Goal: Task Accomplishment & Management: Use online tool/utility

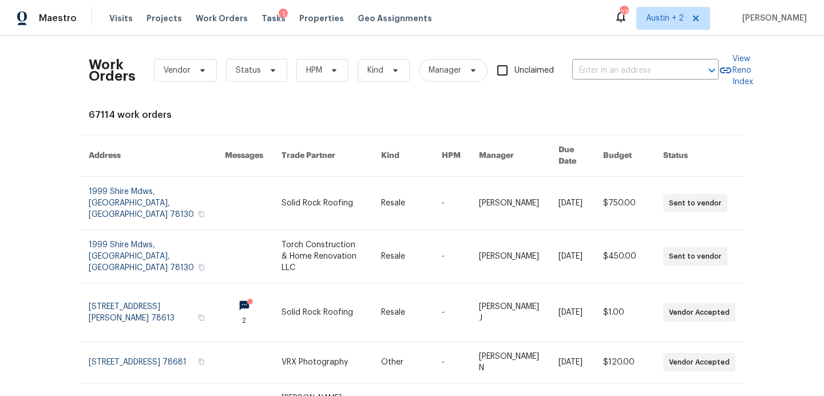
click at [256, 7] on div "Visits Projects Work Orders Tasks 1 Properties Geo Assignments" at bounding box center [277, 18] width 336 height 23
click at [261, 14] on span "Tasks" at bounding box center [273, 18] width 24 height 8
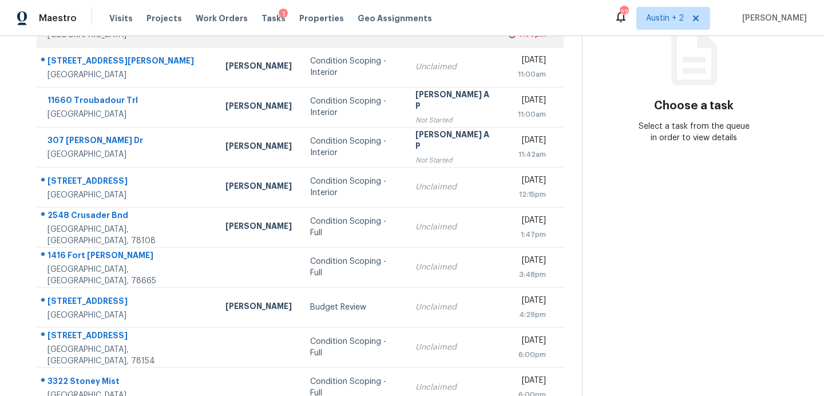
scroll to position [200, 0]
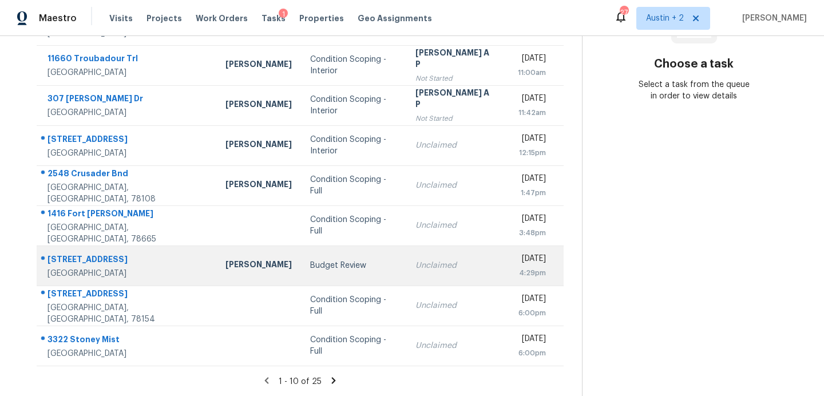
click at [310, 268] on div "Budget Review" at bounding box center [353, 265] width 86 height 11
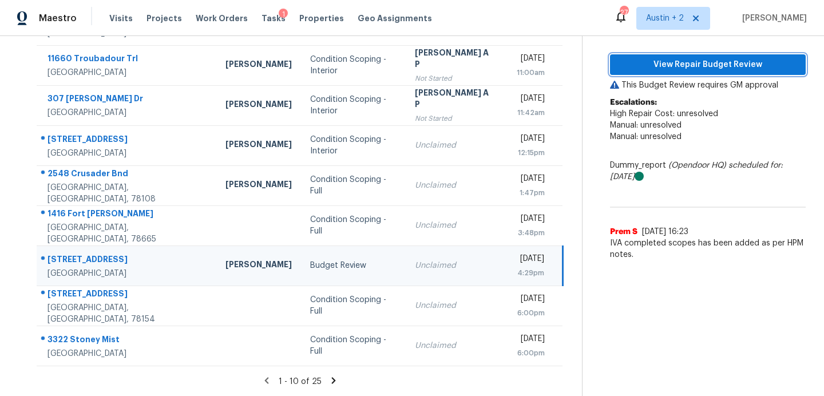
click at [690, 67] on span "View Repair Budget Review" at bounding box center [707, 65] width 177 height 14
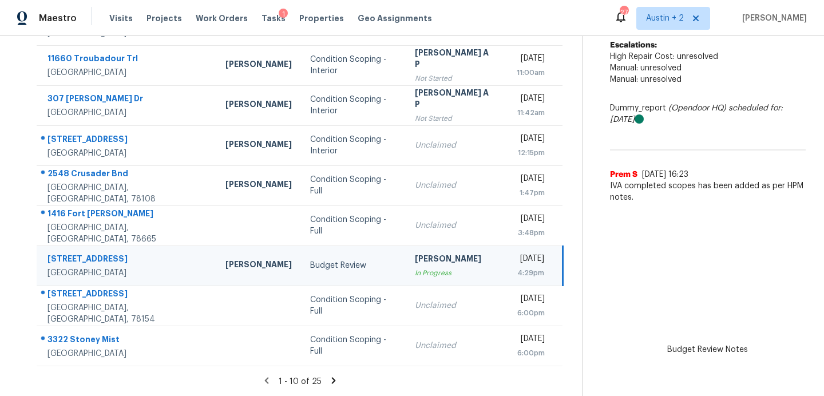
click at [261, 13] on div "Tasks 1" at bounding box center [273, 19] width 24 height 12
click at [262, 18] on span "Tasks" at bounding box center [273, 18] width 24 height 8
click at [116, 19] on span "Visits" at bounding box center [120, 18] width 23 height 11
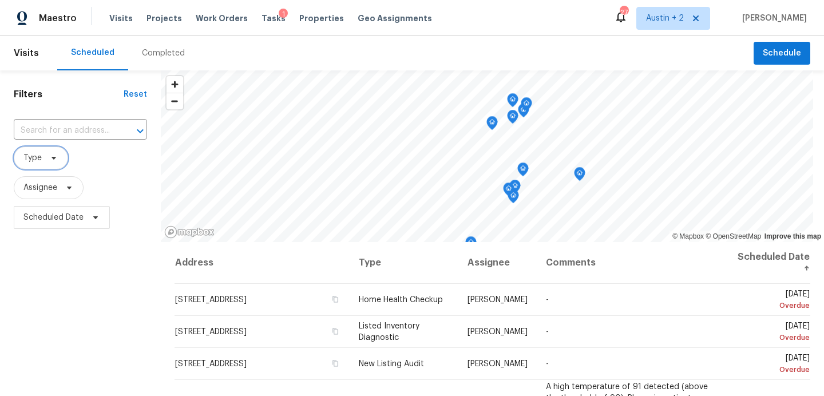
click at [51, 157] on icon at bounding box center [53, 158] width 5 height 3
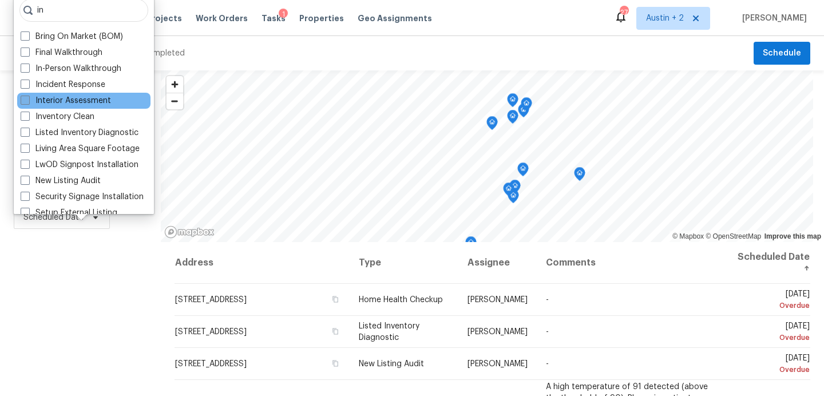
type input "in"
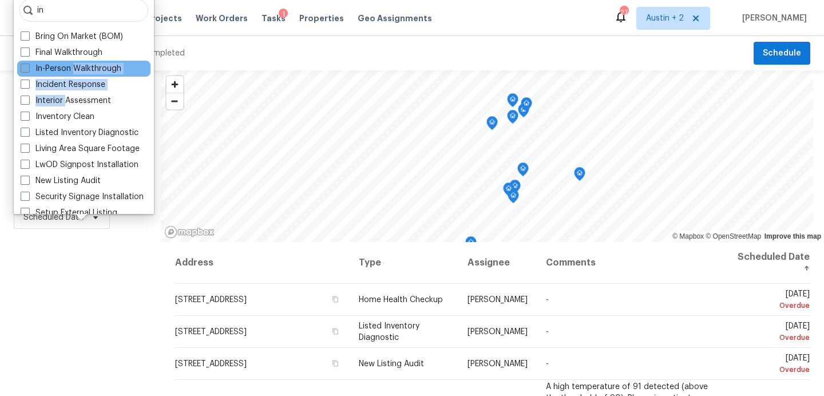
drag, startPoint x: 64, startPoint y: 101, endPoint x: 76, endPoint y: 70, distance: 32.9
click at [76, 70] on div "in Bring On Market (BOM) Final Walkthrough In-Person Walkthrough Incident Respo…" at bounding box center [84, 104] width 140 height 220
click at [76, 70] on label "In-Person Walkthrough" at bounding box center [71, 68] width 101 height 11
click at [28, 70] on input "In-Person Walkthrough" at bounding box center [24, 66] width 7 height 7
checkbox input "true"
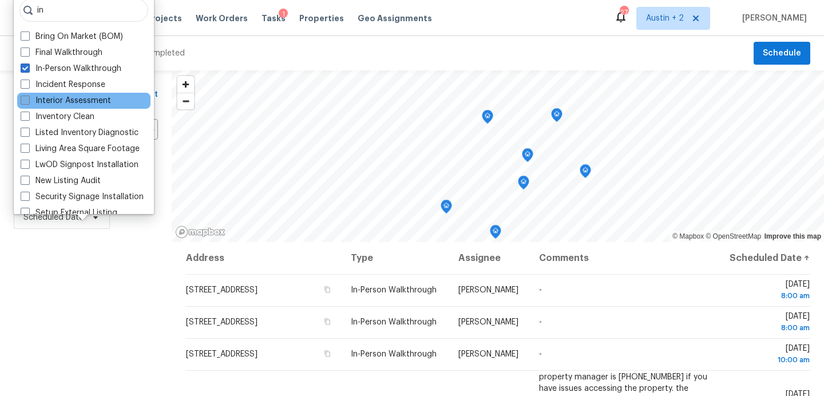
click at [75, 102] on label "Interior Assessment" at bounding box center [66, 100] width 90 height 11
click at [28, 102] on input "Interior Assessment" at bounding box center [24, 98] width 7 height 7
checkbox input "true"
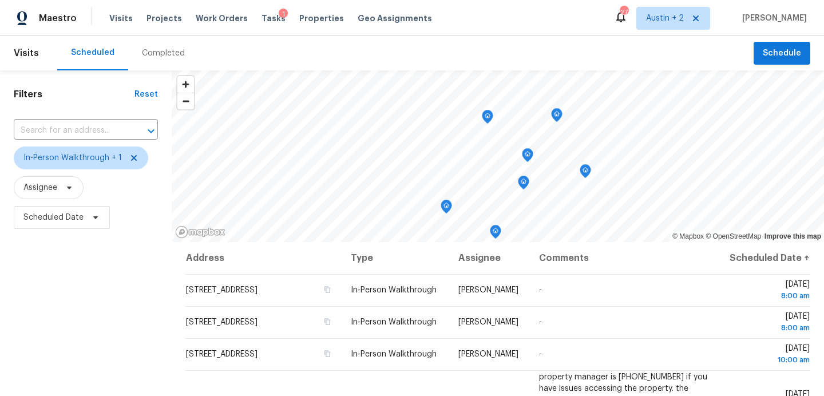
click at [117, 269] on div "Filters Reset ​ In-Person Walkthrough + 1 Assignee Scheduled Date" at bounding box center [86, 314] width 172 height 489
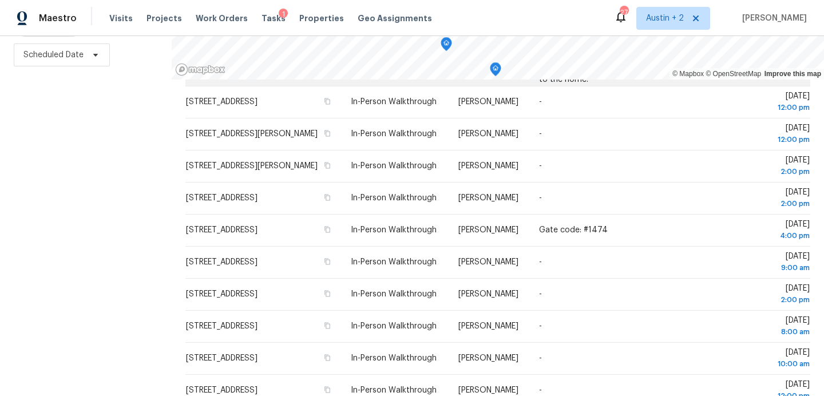
scroll to position [438, 0]
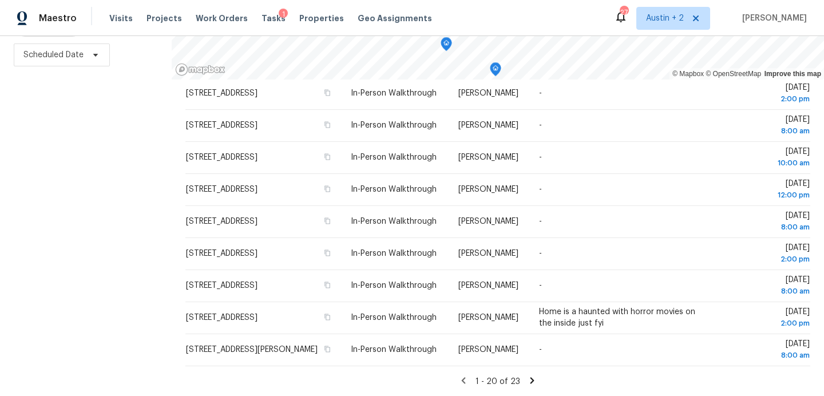
click at [530, 378] on icon at bounding box center [532, 380] width 4 height 6
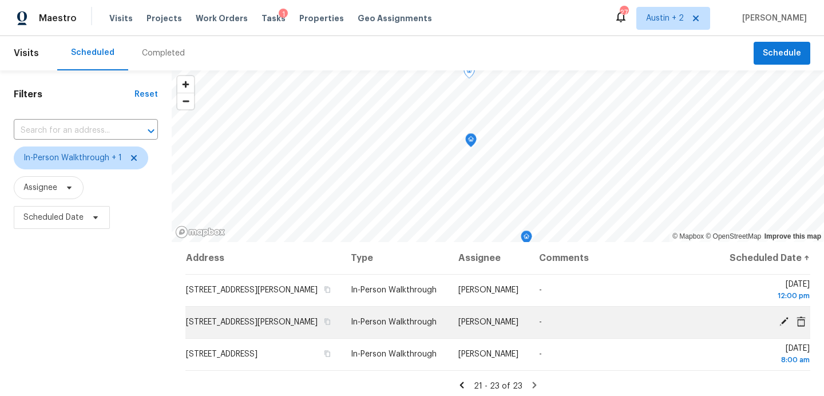
scroll to position [162, 0]
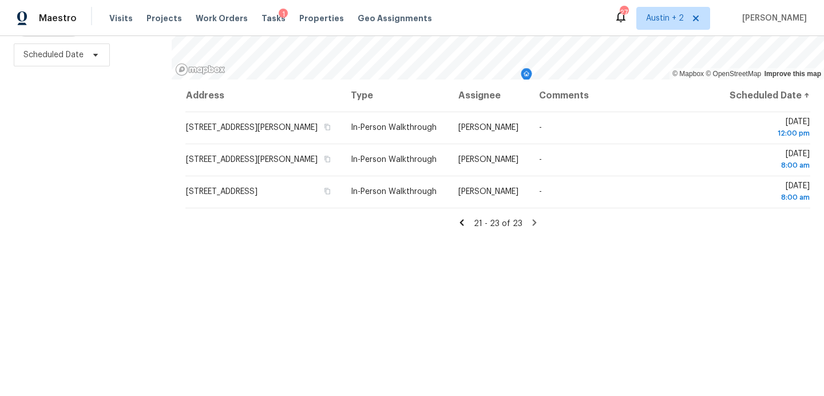
click at [462, 228] on icon at bounding box center [461, 222] width 10 height 10
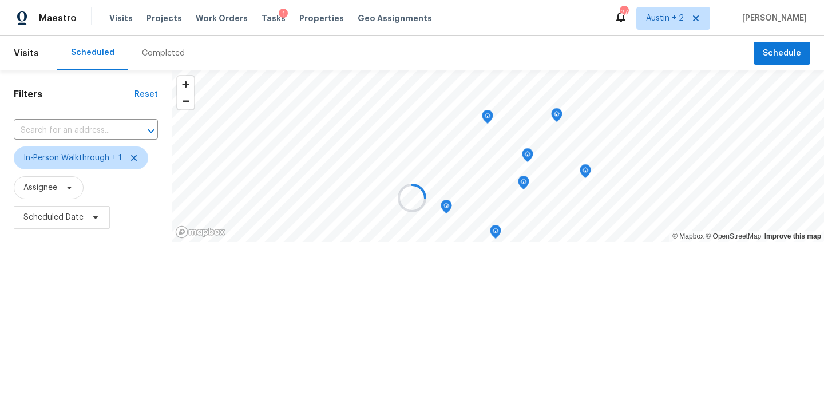
scroll to position [0, 0]
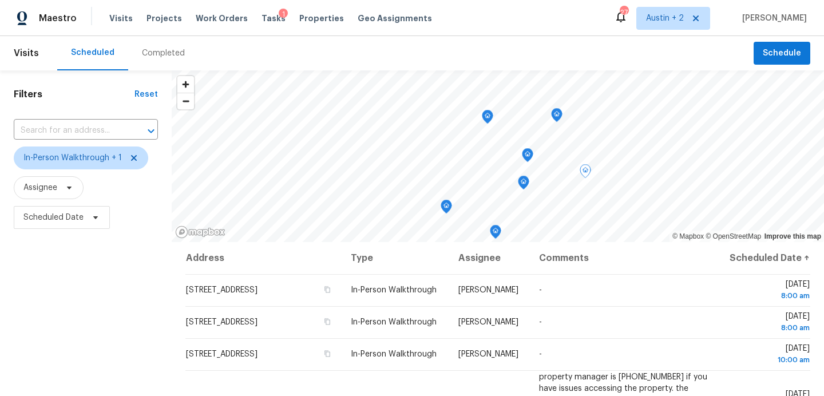
click at [116, 299] on div "Filters Reset ​ In-Person Walkthrough + 1 Assignee Scheduled Date" at bounding box center [86, 314] width 172 height 489
